Goal: Subscribe to service/newsletter

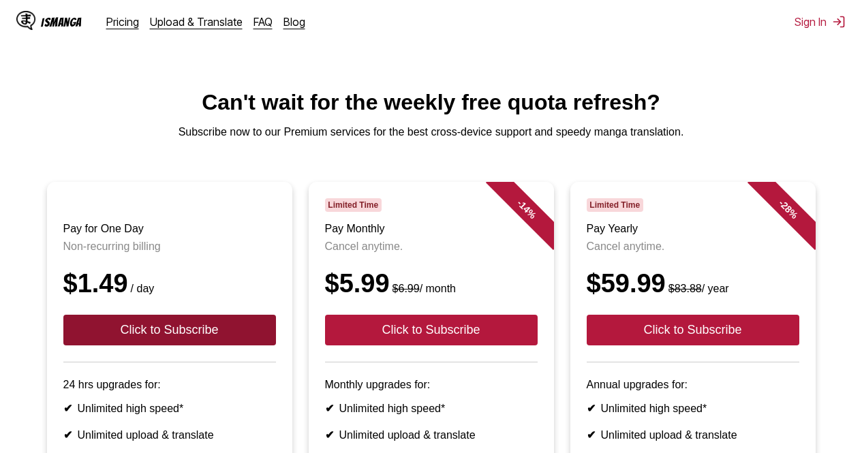
click at [183, 346] on button "Click to Subscribe" at bounding box center [169, 330] width 213 height 31
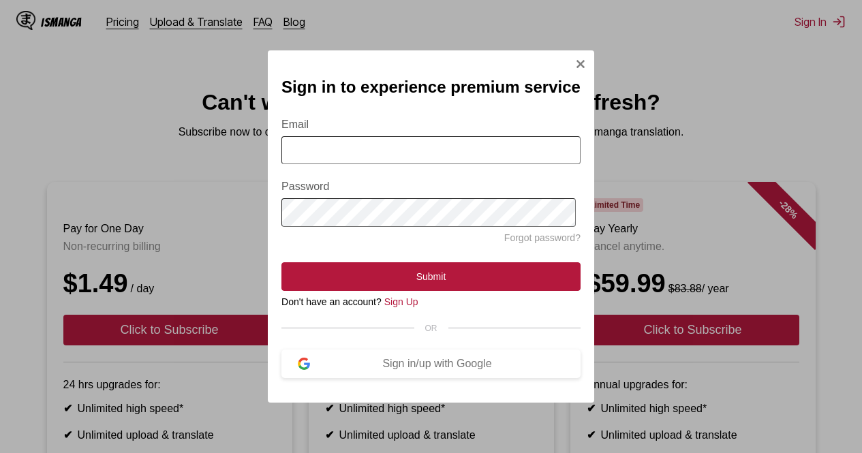
click at [579, 59] on img "Sign In Modal" at bounding box center [580, 64] width 11 height 11
